Goal: Information Seeking & Learning: Check status

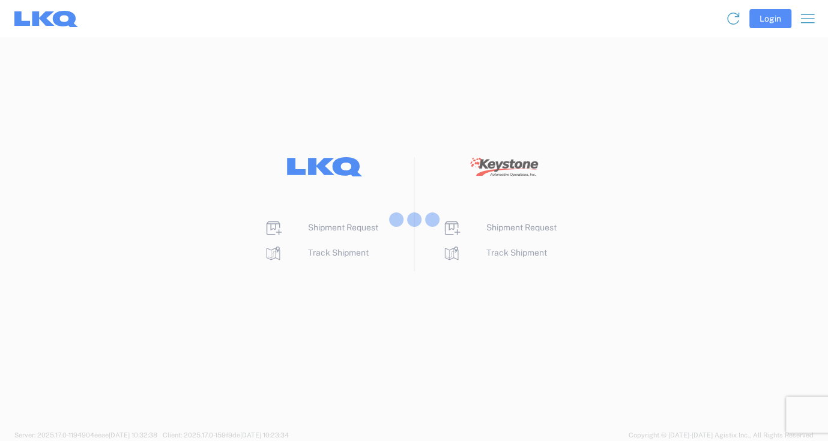
click at [328, 258] on div at bounding box center [414, 220] width 828 height 441
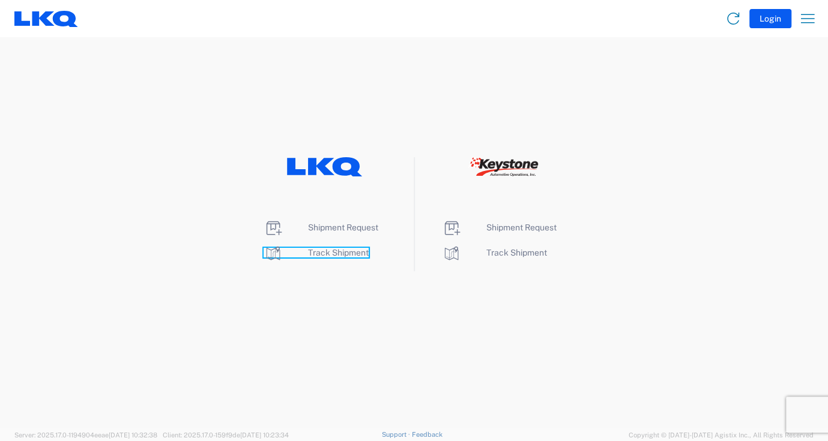
click at [333, 253] on span "Track Shipment" at bounding box center [338, 253] width 61 height 10
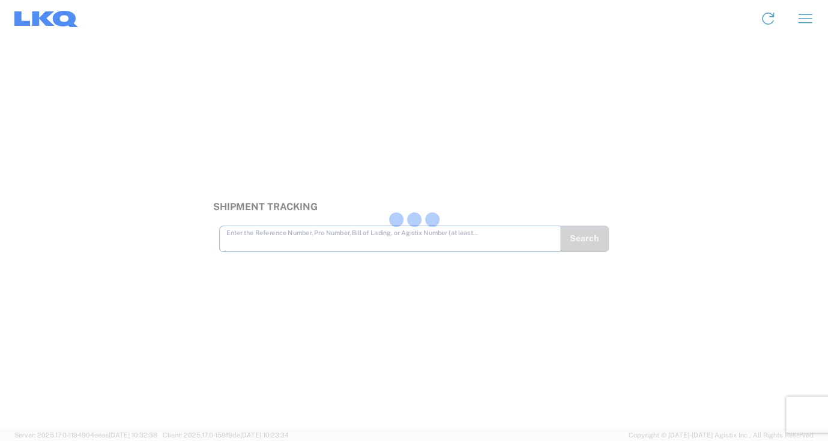
click at [272, 240] on div at bounding box center [414, 220] width 828 height 441
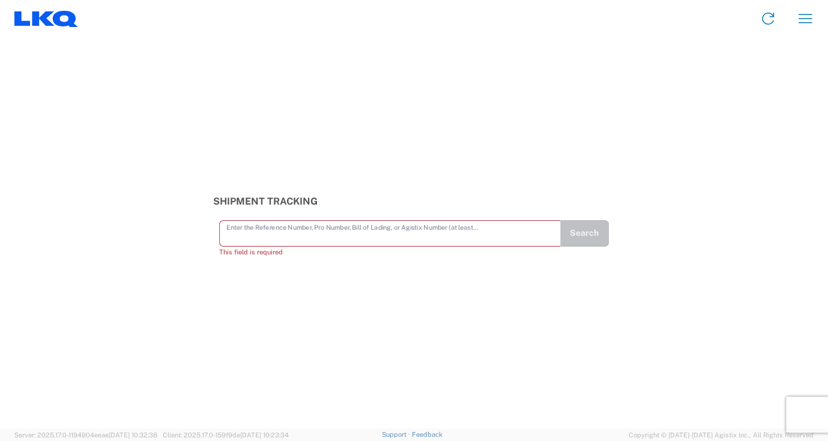
click at [253, 232] on input "text" at bounding box center [389, 232] width 327 height 21
paste input "56205294"
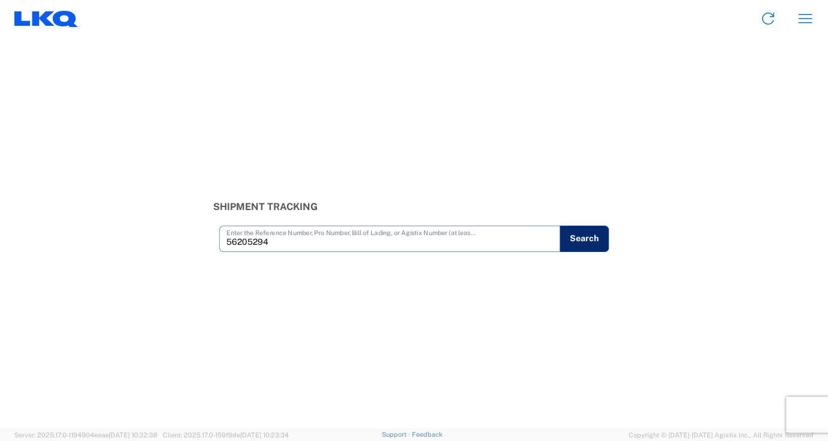
type input "56205294"
click at [596, 236] on button "Search" at bounding box center [584, 239] width 49 height 26
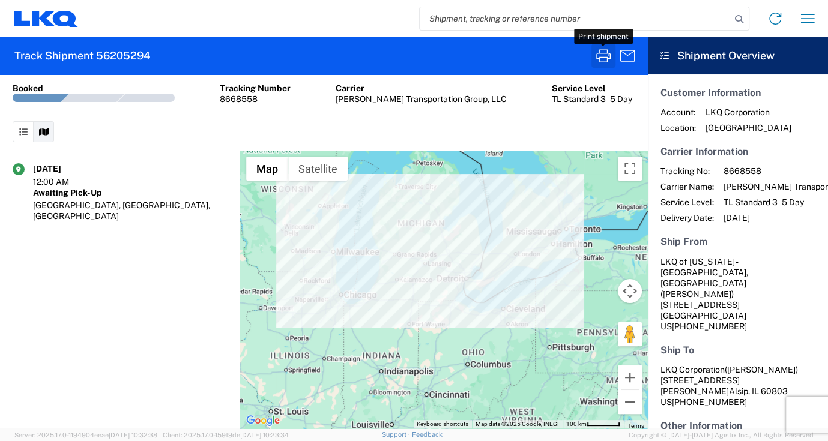
click at [597, 52] on icon "button" at bounding box center [603, 55] width 19 height 19
